Goal: Task Accomplishment & Management: Manage account settings

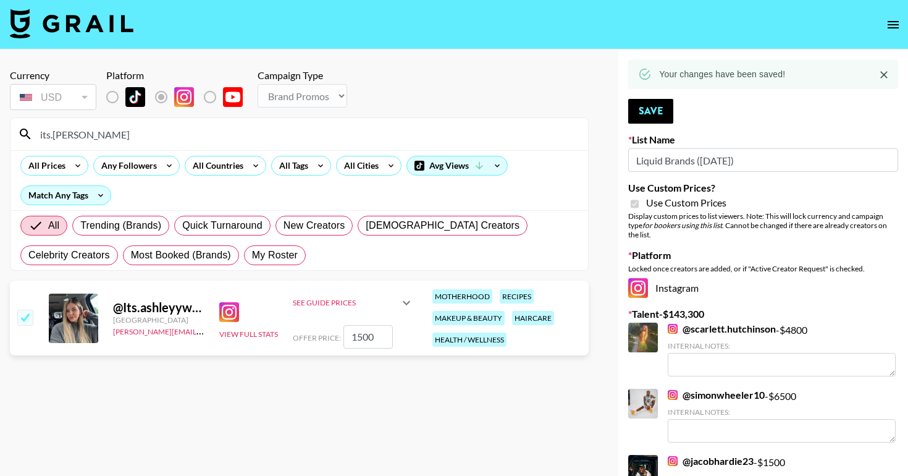
select select "Brand"
click at [648, 110] on button "Save" at bounding box center [650, 111] width 45 height 25
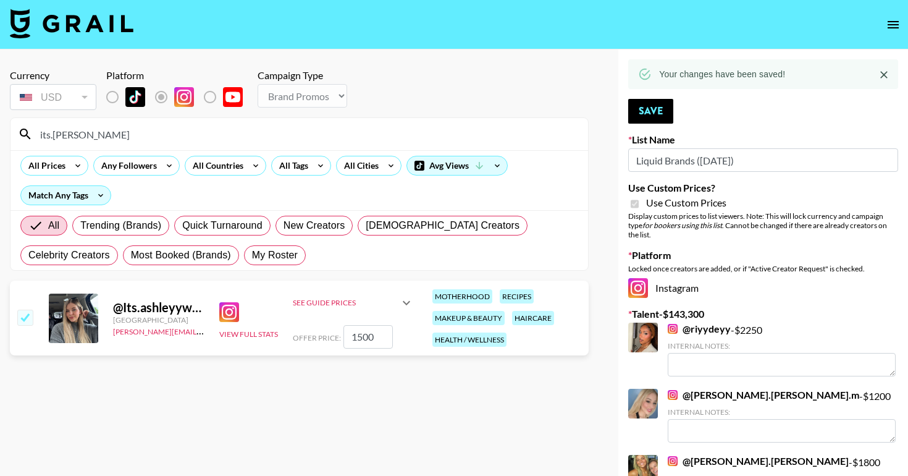
click at [331, 129] on input "its.[PERSON_NAME]" at bounding box center [307, 134] width 548 height 20
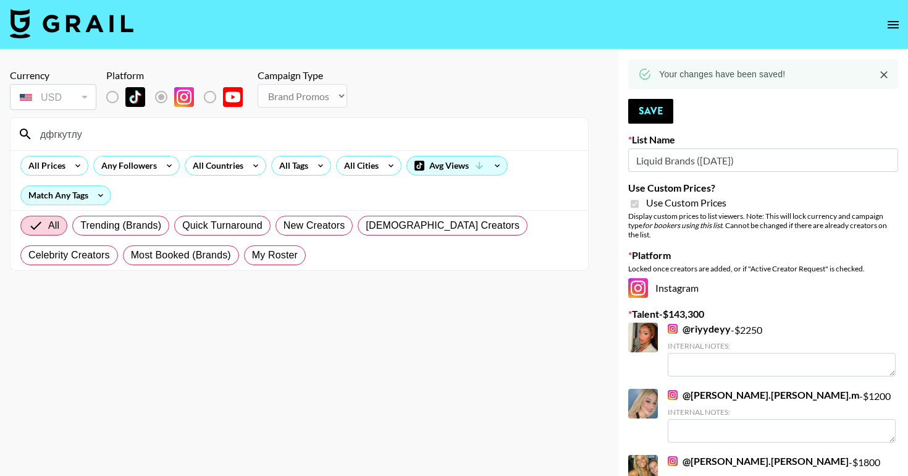
click at [289, 138] on input "дфгкутлу" at bounding box center [307, 134] width 548 height 20
type input "k"
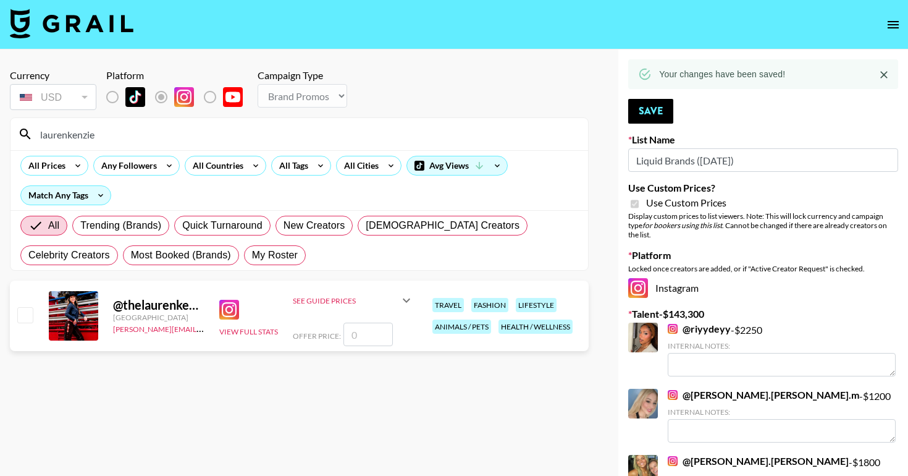
type input "laurenkenzie"
click at [357, 333] on input "number" at bounding box center [368, 334] width 49 height 23
click at [19, 319] on input "checkbox" at bounding box center [24, 314] width 15 height 15
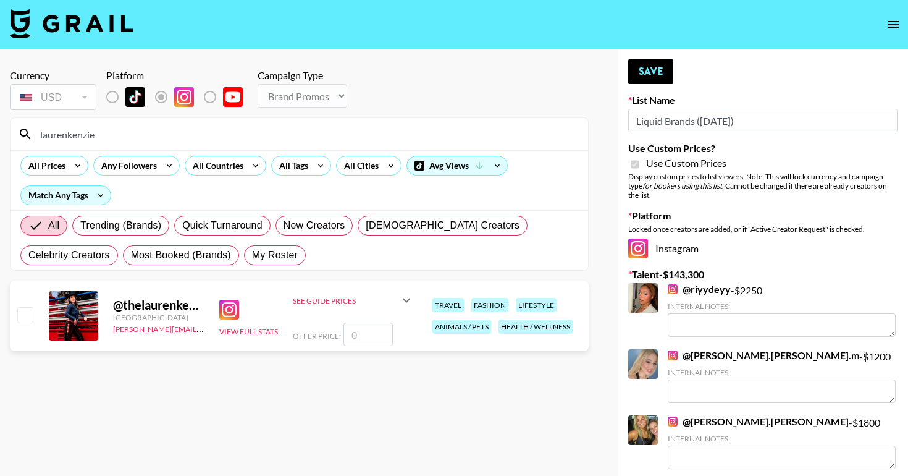
click at [23, 317] on input "checkbox" at bounding box center [24, 314] width 15 height 15
click at [371, 338] on input "number" at bounding box center [368, 334] width 49 height 23
checkbox input "true"
type input "1500"
click at [643, 79] on button "Save" at bounding box center [650, 71] width 45 height 25
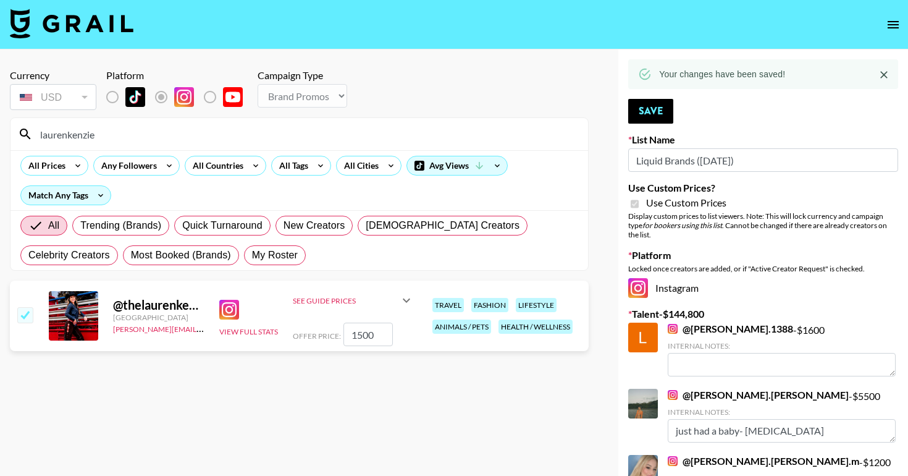
click at [248, 134] on input "laurenkenzie" at bounding box center [307, 134] width 548 height 20
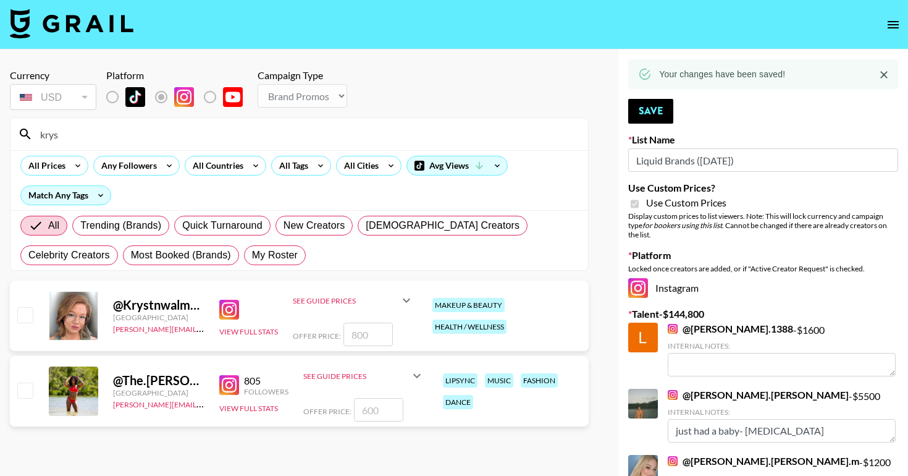
type input "krys"
click at [28, 318] on input "checkbox" at bounding box center [24, 314] width 15 height 15
checkbox input "true"
type input "800"
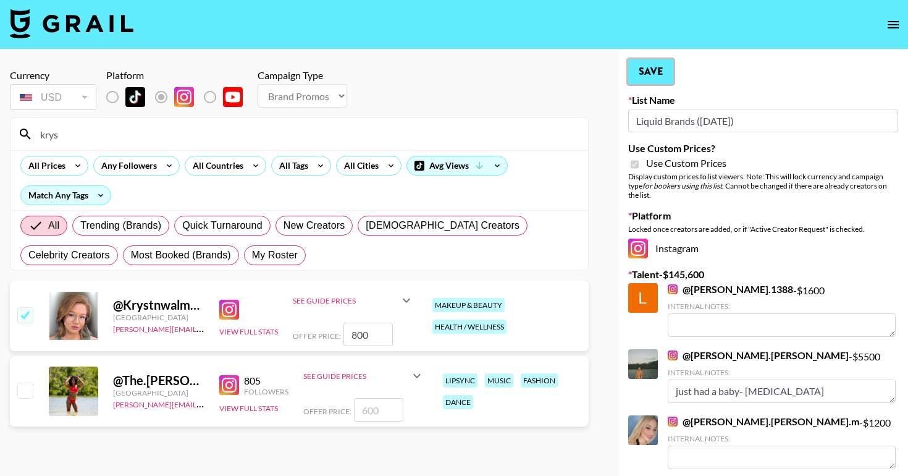
click at [643, 70] on button "Save" at bounding box center [650, 71] width 45 height 25
